Goal: Obtain resource: Obtain resource

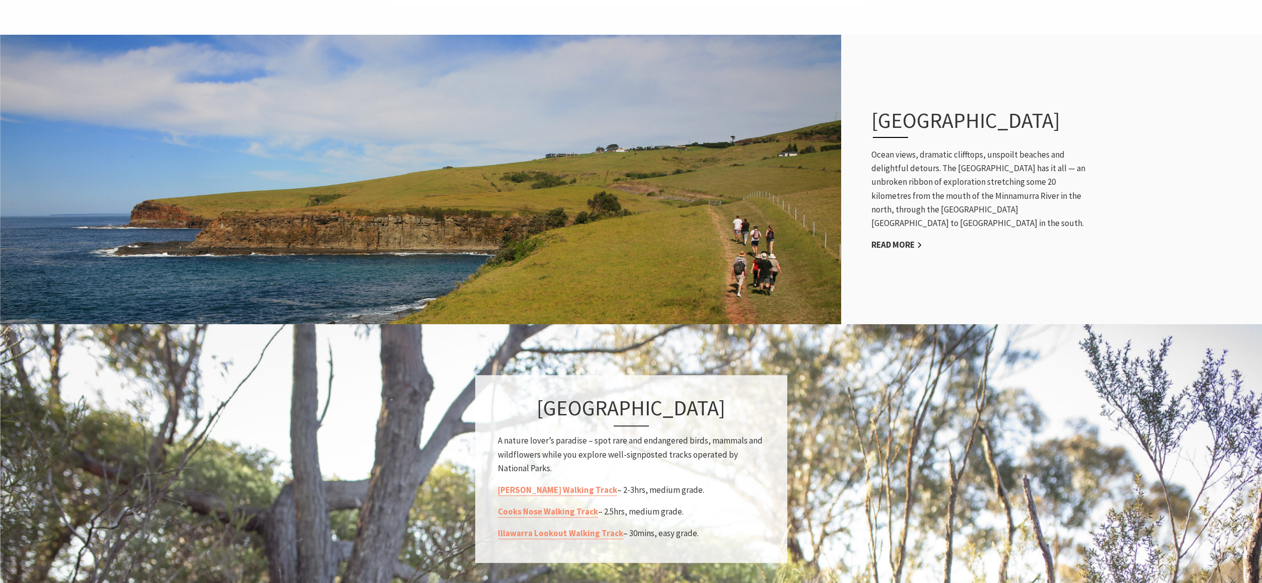
scroll to position [563, 0]
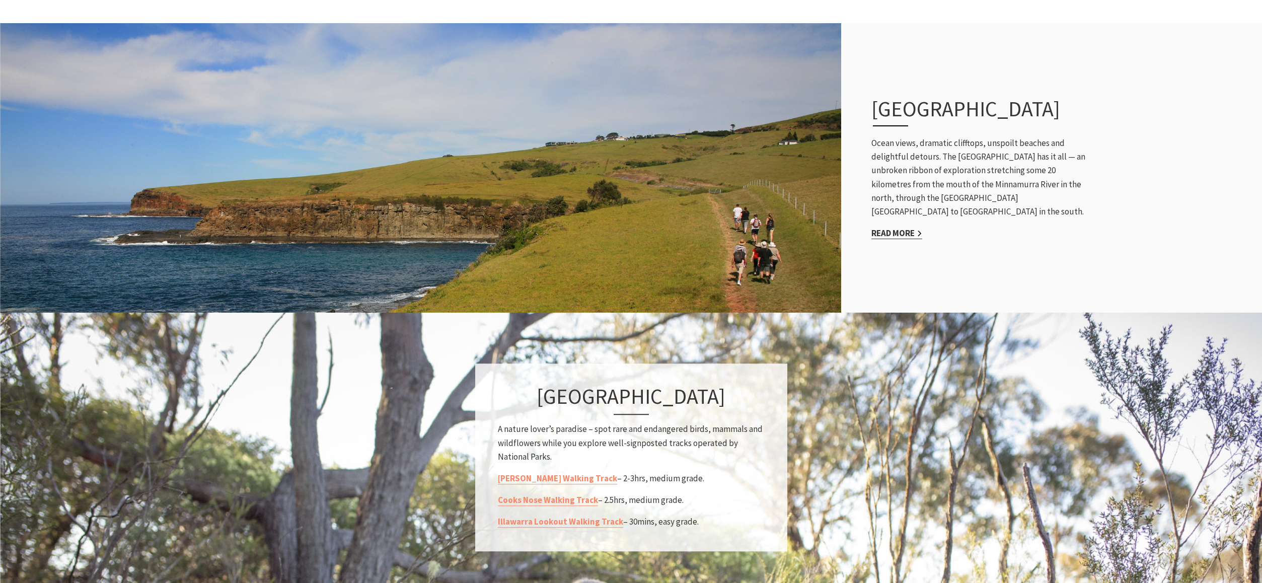
click at [878, 228] on link "Read More" at bounding box center [896, 233] width 51 height 12
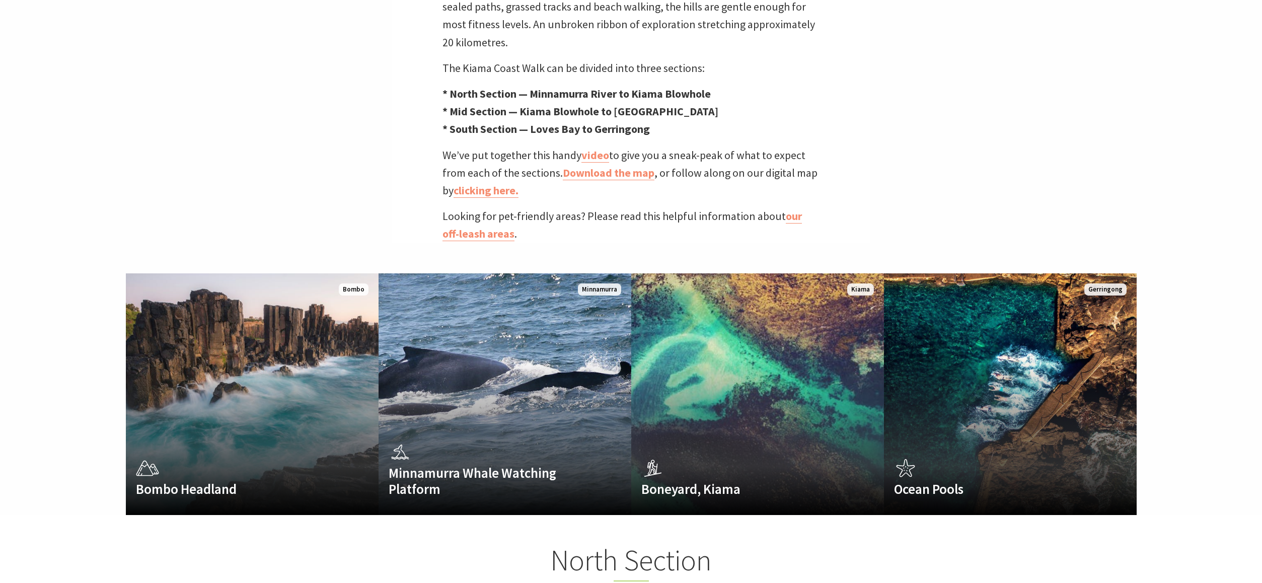
scroll to position [542, 0]
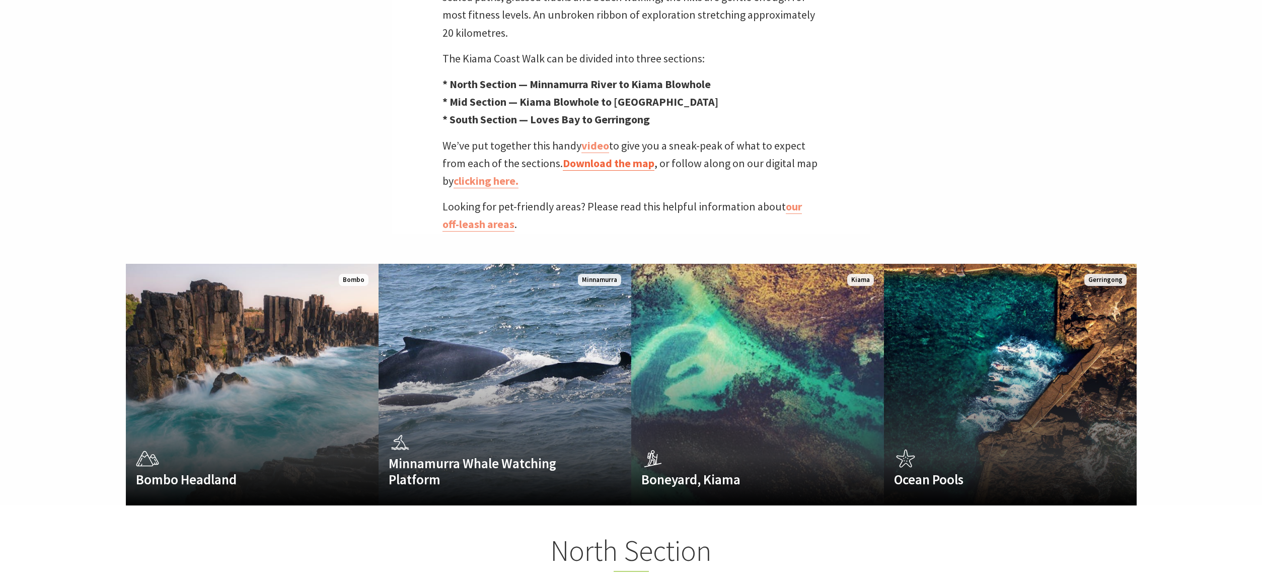
click at [603, 156] on link "Download the map" at bounding box center [609, 163] width 92 height 15
